Goal: Information Seeking & Learning: Learn about a topic

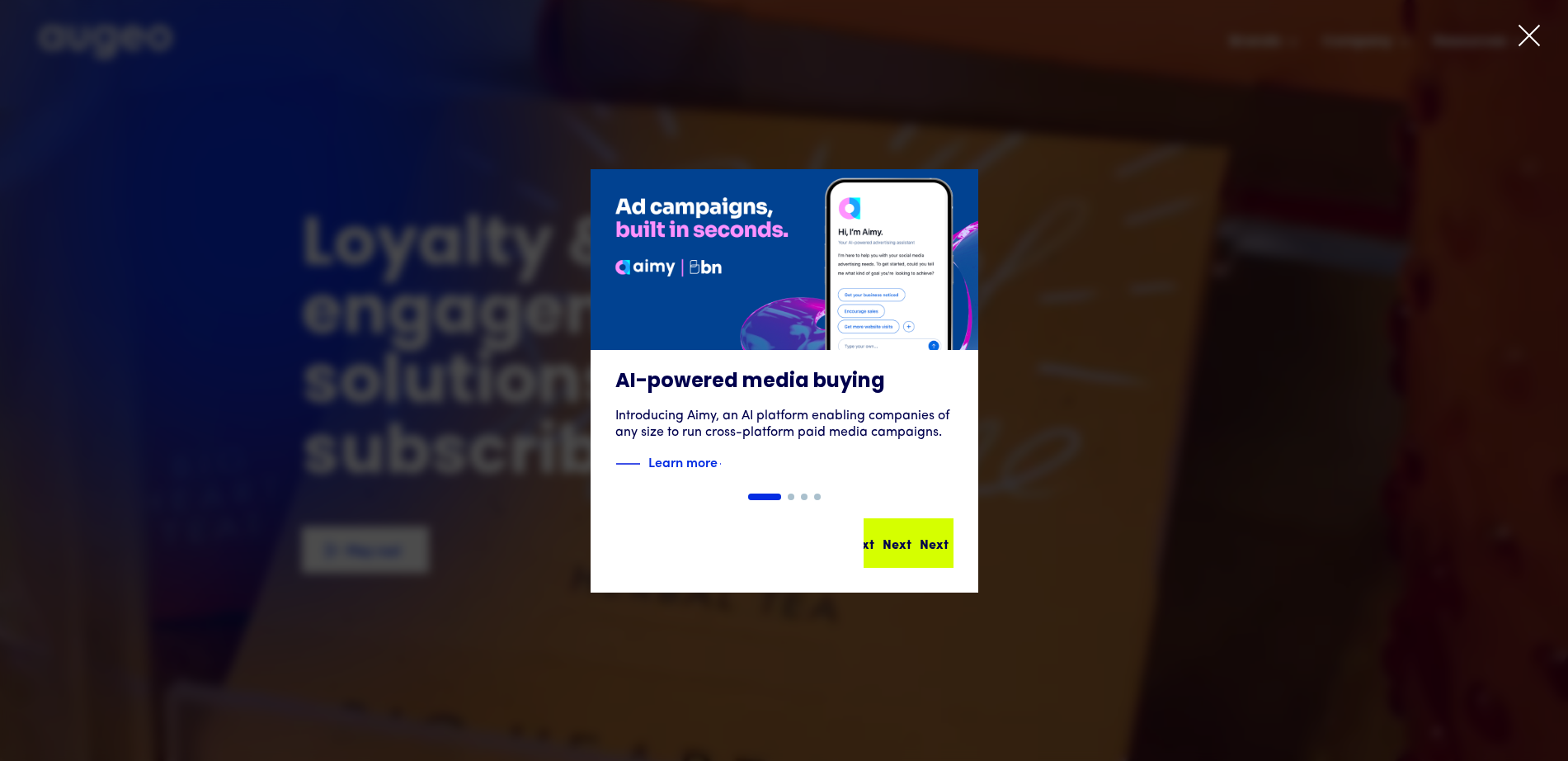
click at [922, 555] on div "Next Next Next Next" at bounding box center [909, 542] width 87 height 46
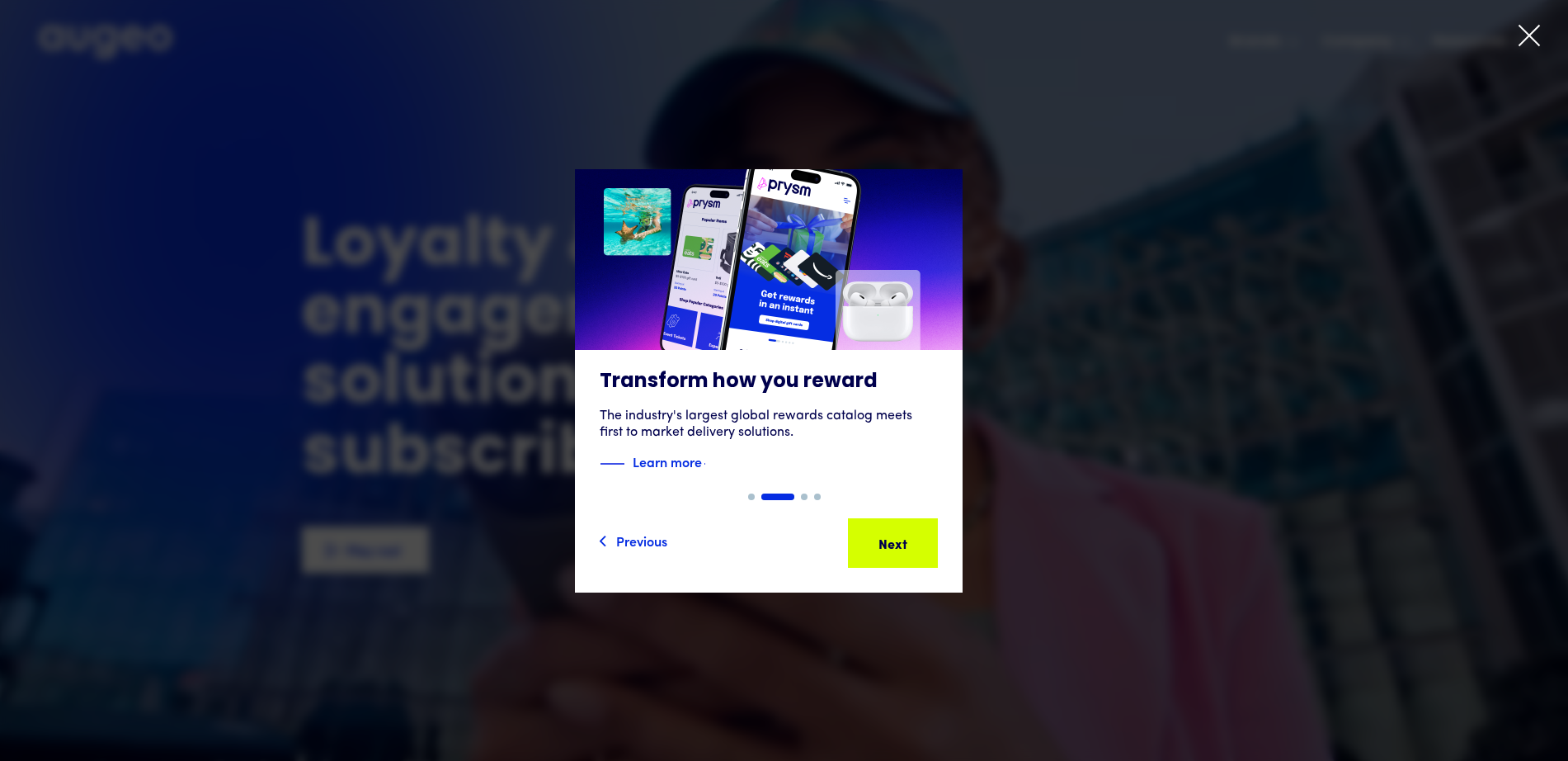
click at [1518, 39] on icon at bounding box center [1529, 35] width 25 height 25
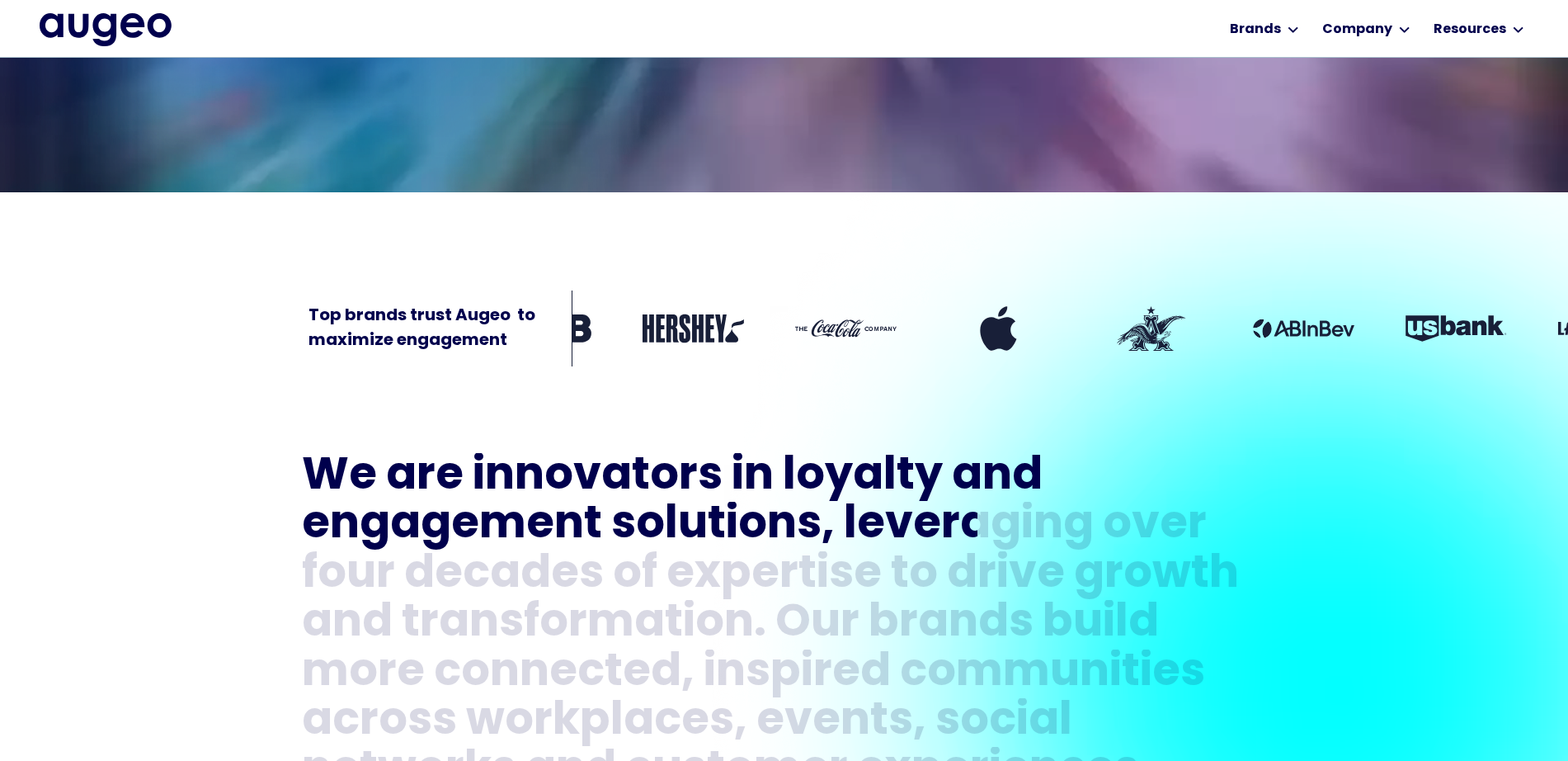
scroll to position [519, 0]
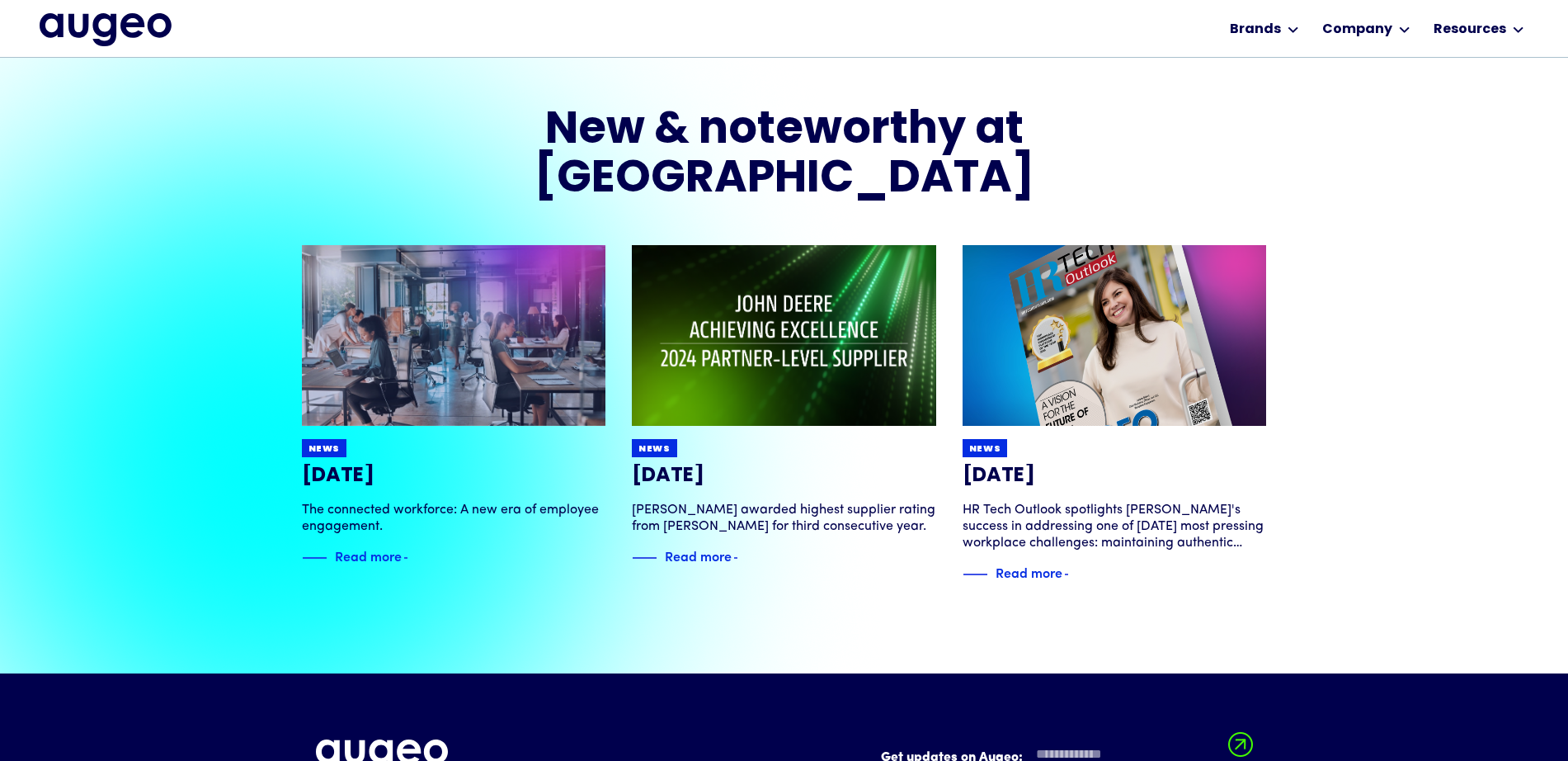
scroll to position [3327, 0]
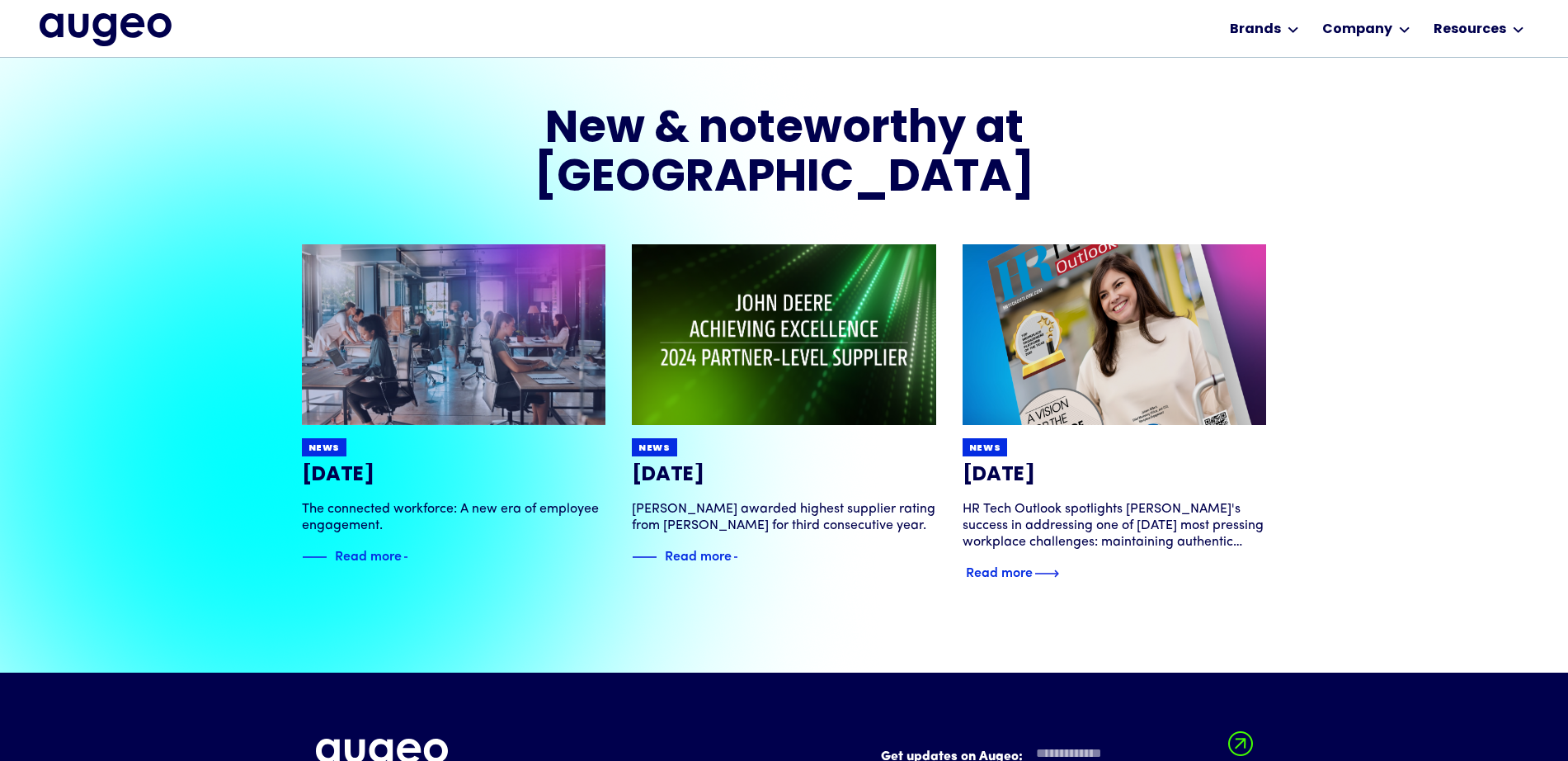
click at [1066, 301] on img at bounding box center [1115, 334] width 365 height 217
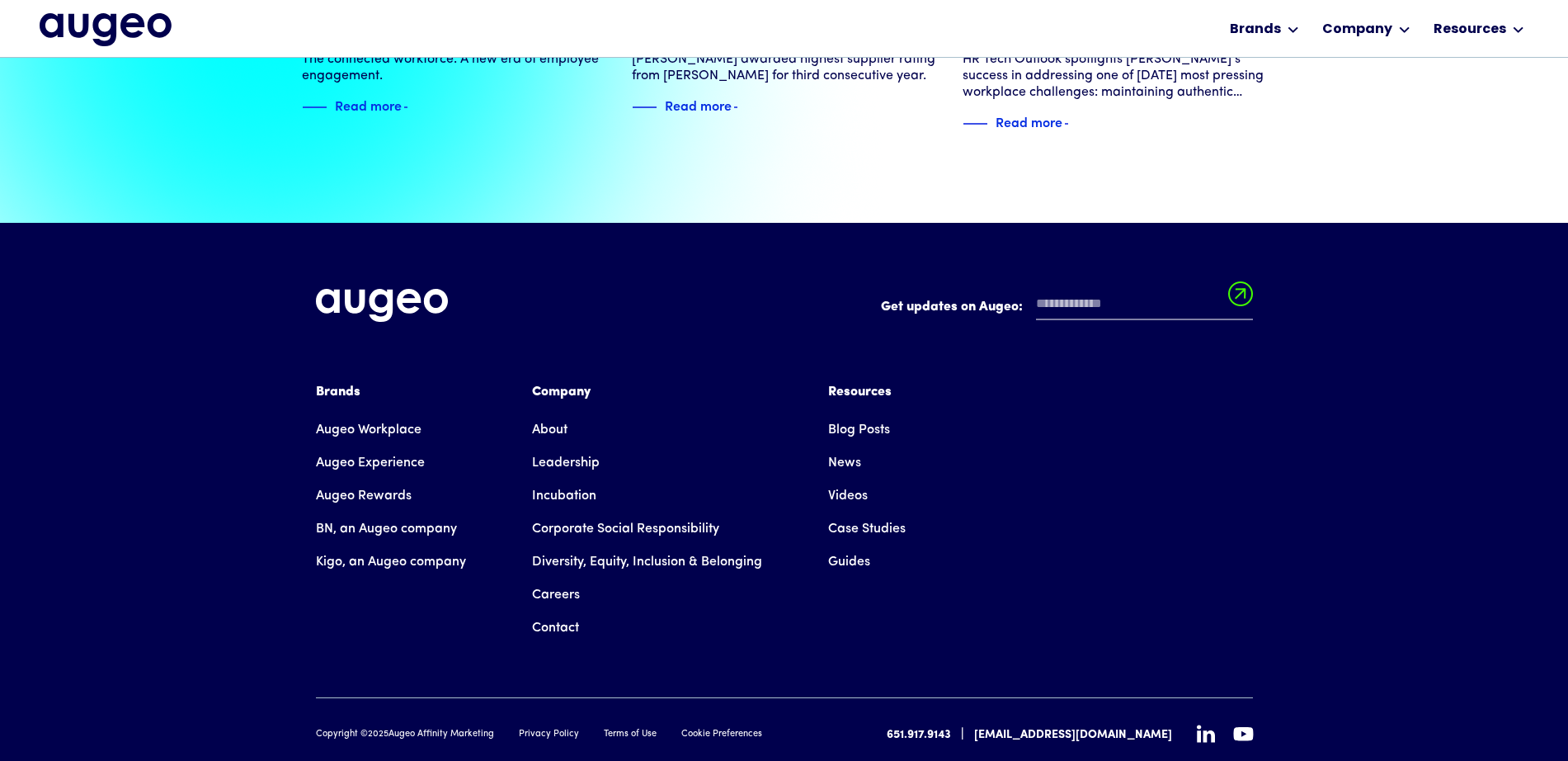
scroll to position [3777, 0]
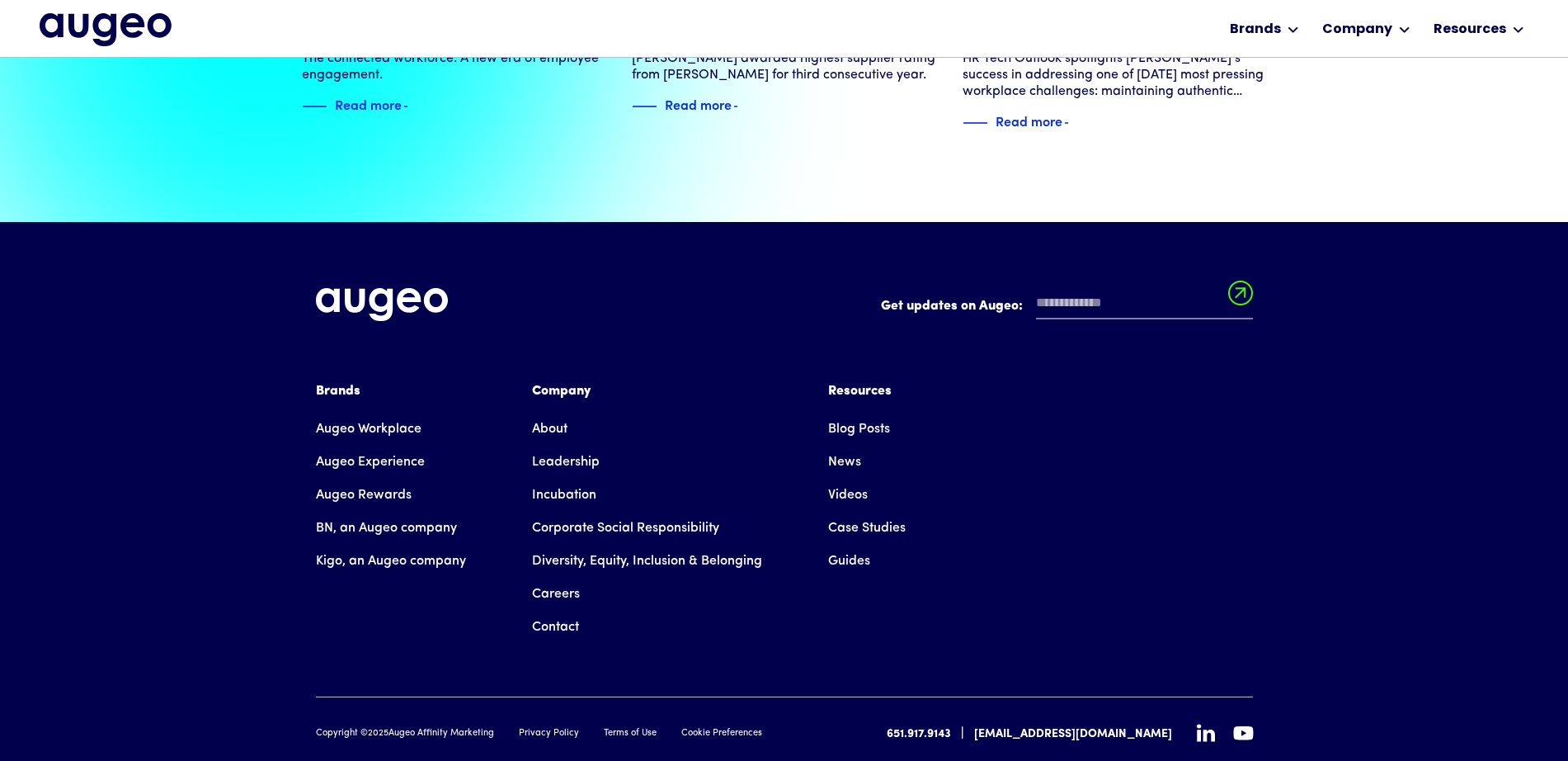
click at [368, 478] on link "Augeo Rewards" at bounding box center [364, 495] width 95 height 33
click at [364, 412] on link "Augeo Workplace" at bounding box center [368, 429] width 106 height 33
click at [554, 578] on link "Careers" at bounding box center [555, 594] width 48 height 33
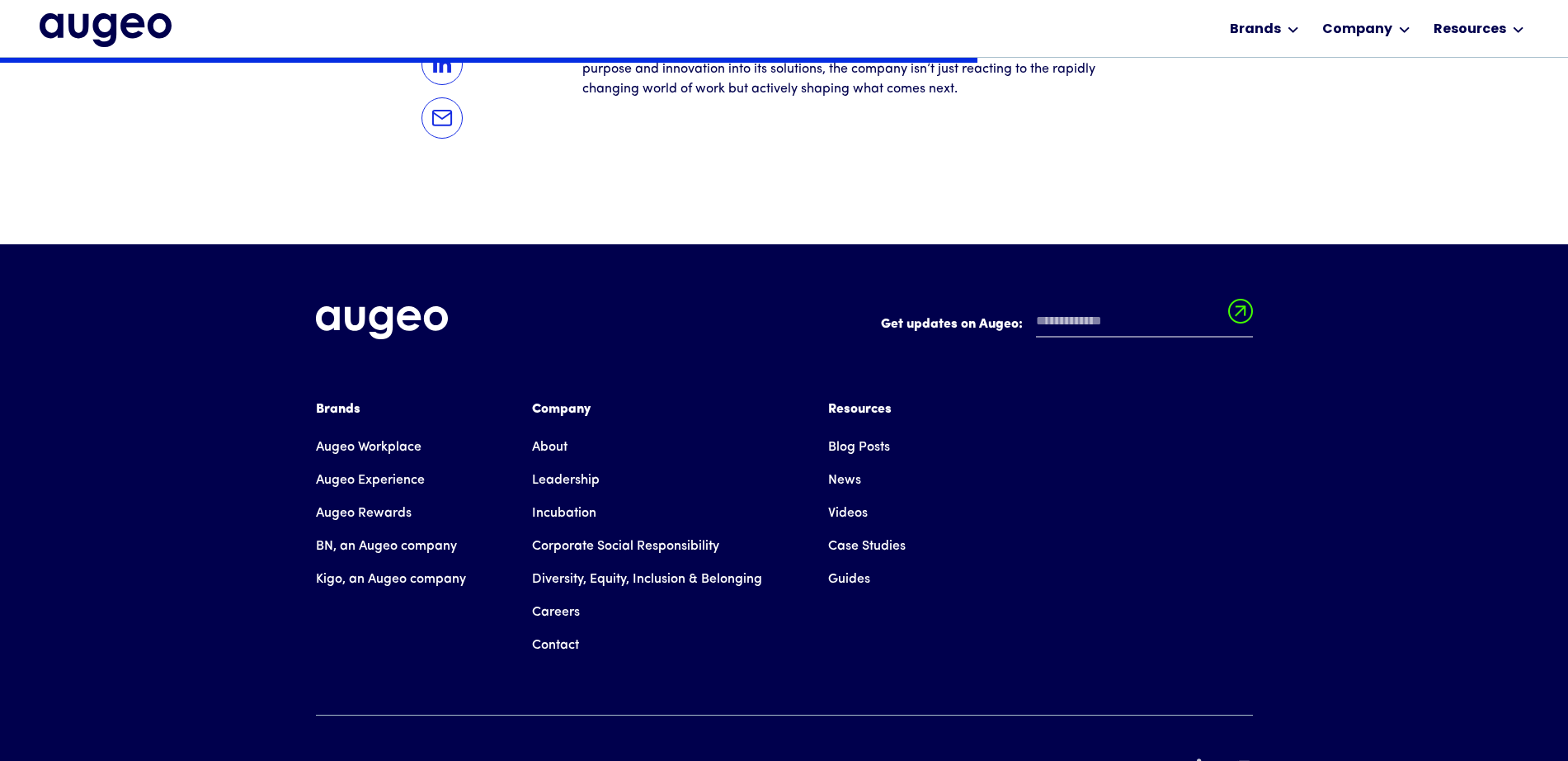
scroll to position [3896, 0]
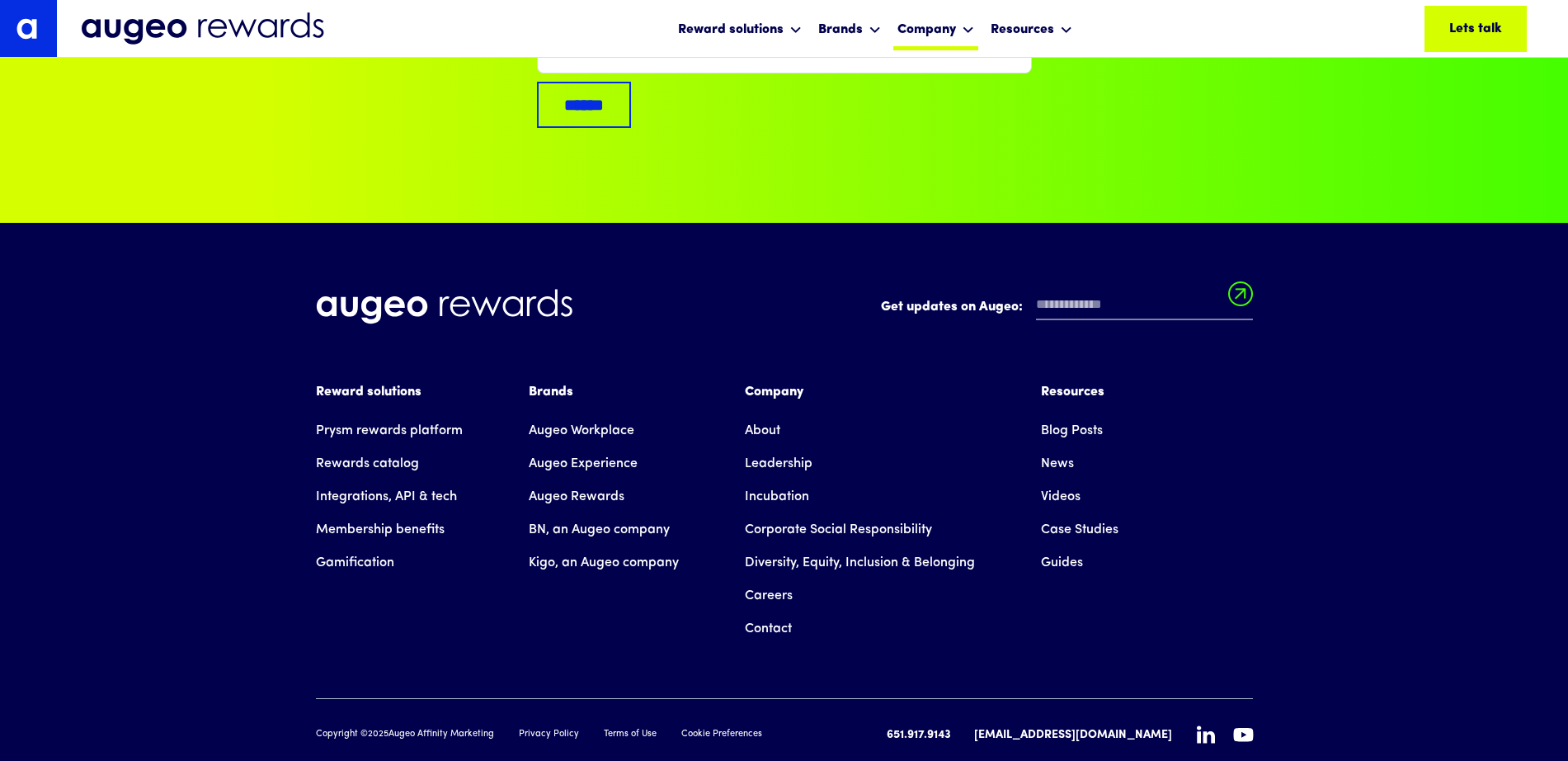
scroll to position [11126, 0]
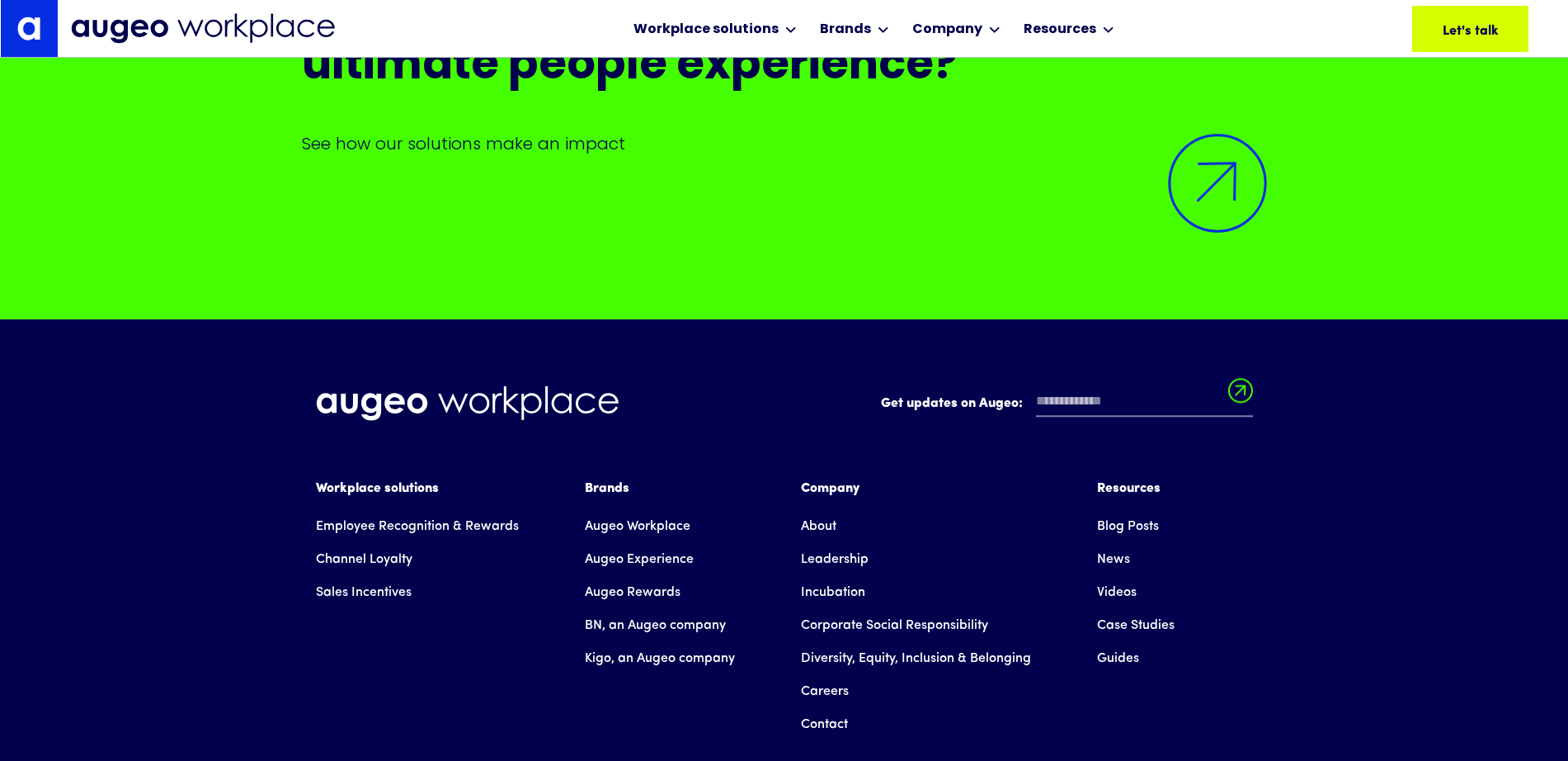
scroll to position [11913, 0]
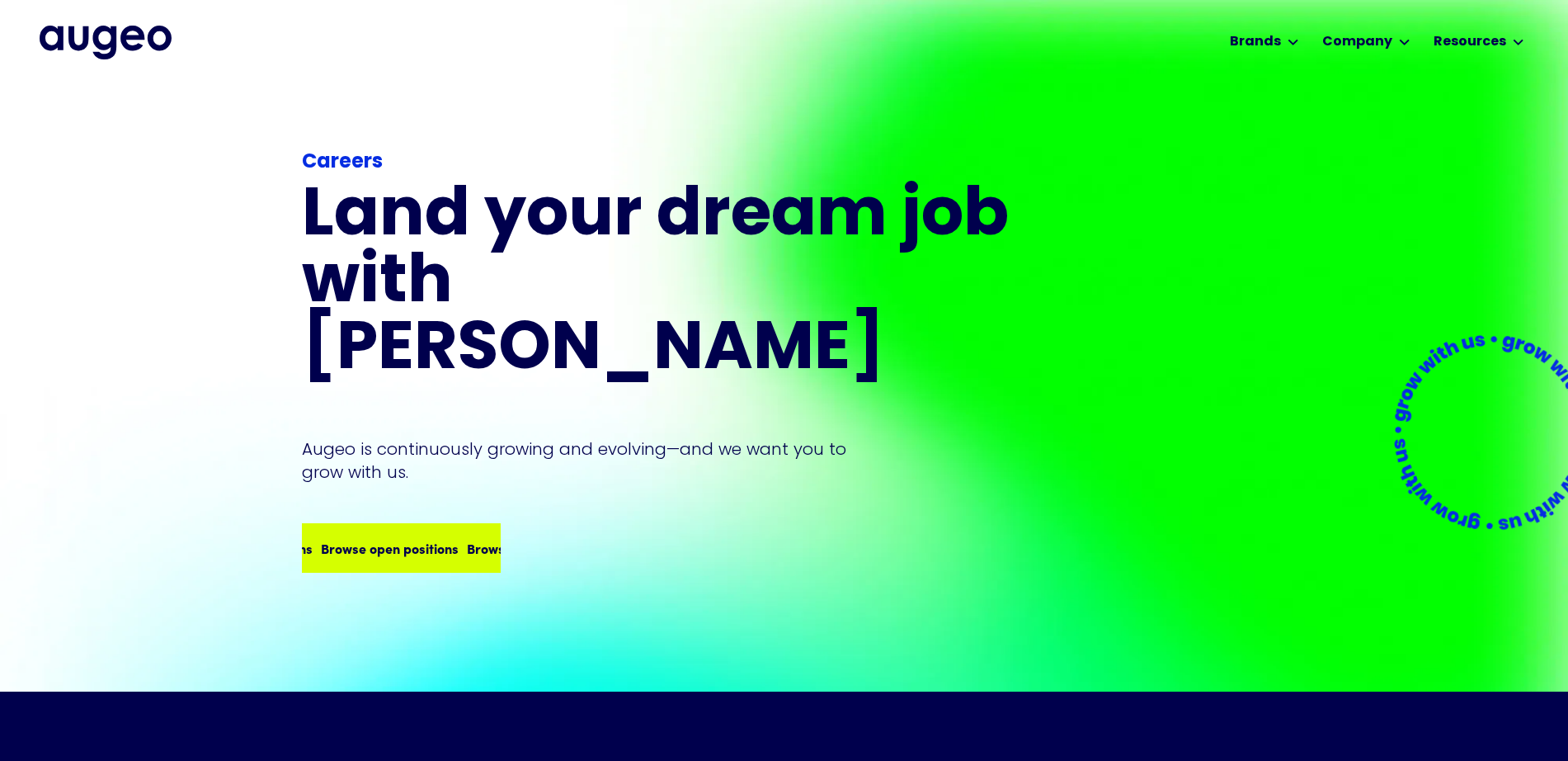
click at [459, 538] on div "Browse open positions" at bounding box center [528, 547] width 137 height 20
